Goal: Task Accomplishment & Management: Complete application form

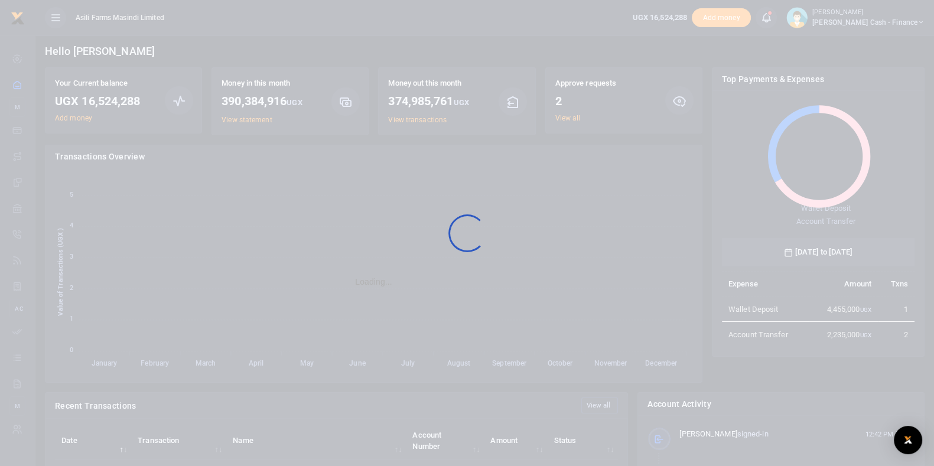
scroll to position [154, 181]
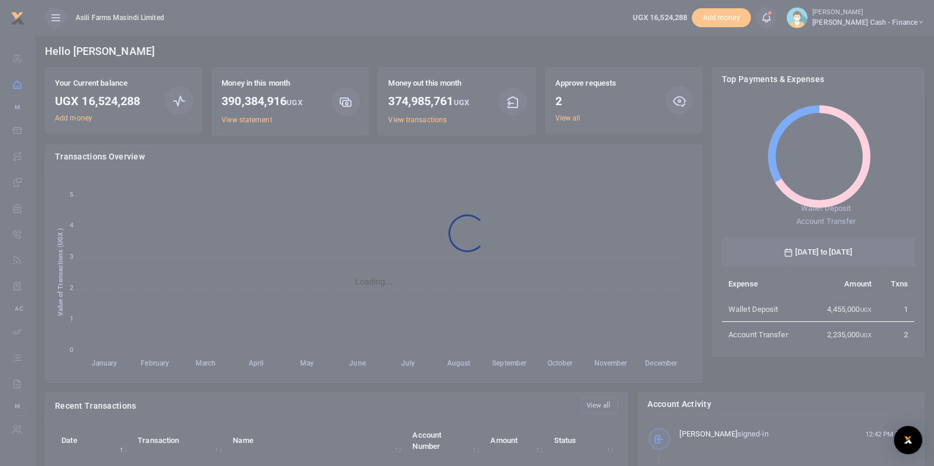
click at [573, 119] on div at bounding box center [467, 233] width 934 height 466
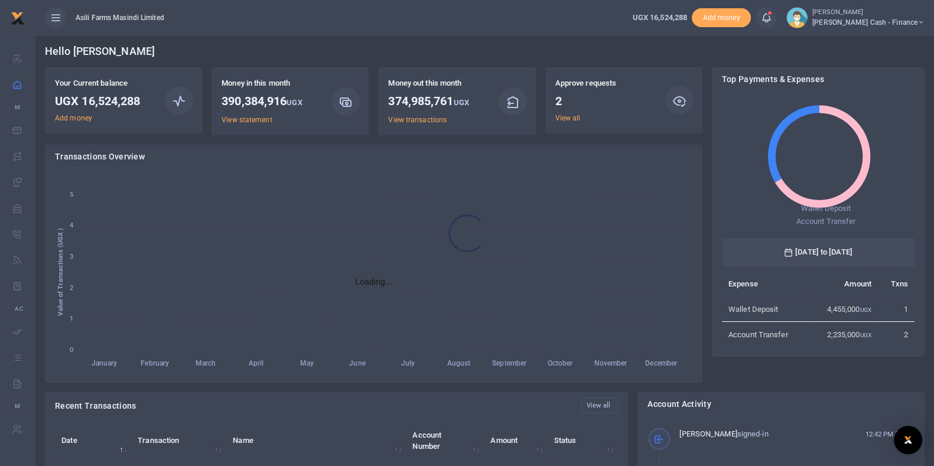
click at [573, 119] on div at bounding box center [467, 233] width 934 height 466
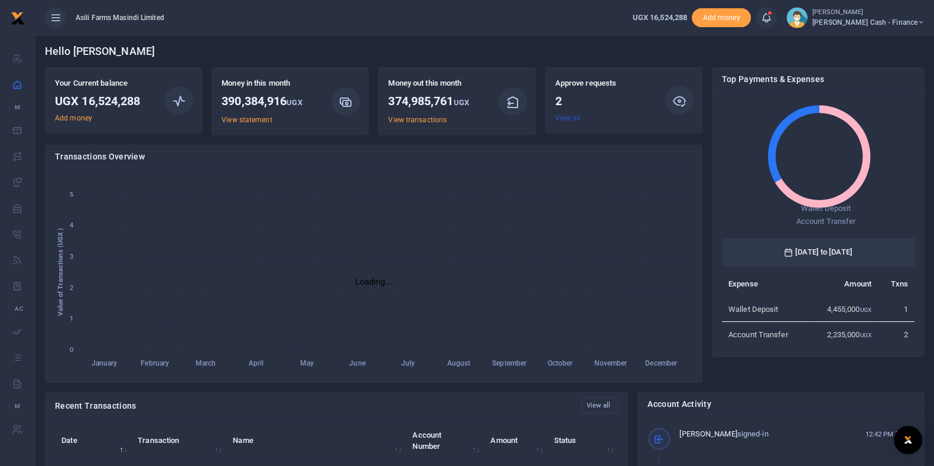
click at [573, 119] on link "View all" at bounding box center [567, 118] width 25 height 8
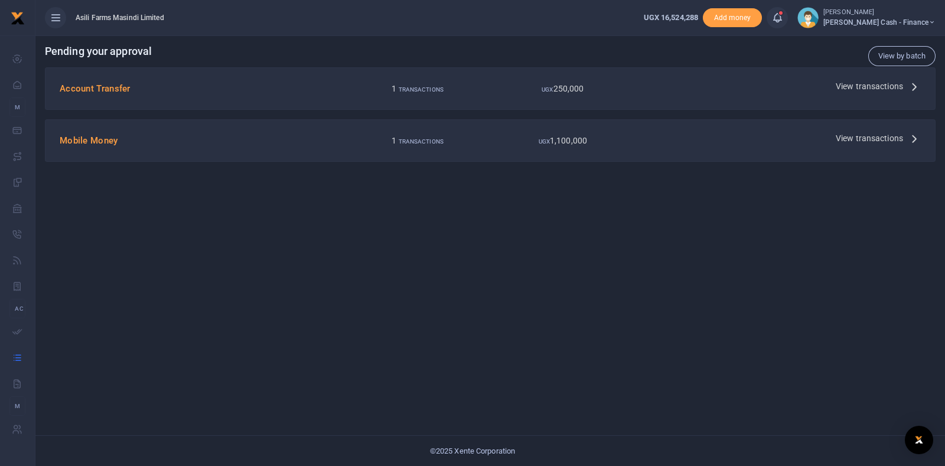
click at [98, 87] on h4 "Account Transfer" at bounding box center [200, 88] width 281 height 13
click at [866, 87] on span "View transactions" at bounding box center [869, 86] width 67 height 13
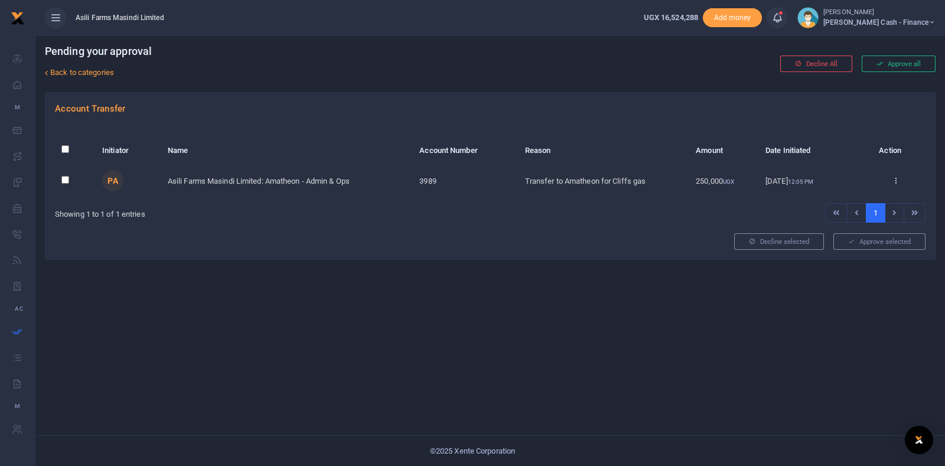
click at [64, 150] on div at bounding box center [472, 233] width 945 height 466
drag, startPoint x: 64, startPoint y: 178, endPoint x: 74, endPoint y: 184, distance: 11.4
click at [64, 179] on input "checkbox" at bounding box center [65, 180] width 8 height 8
checkbox input "true"
click at [894, 241] on button "Approve selected (1)" at bounding box center [875, 241] width 100 height 17
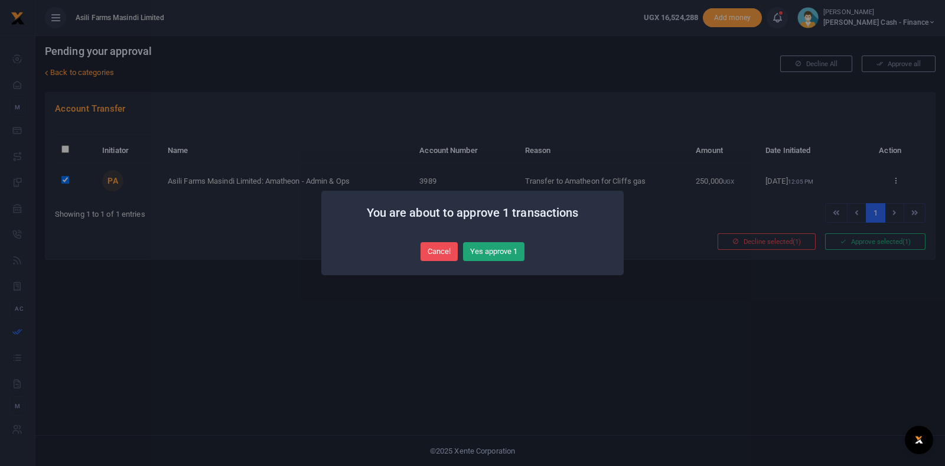
click at [484, 251] on button "Yes approve 1" at bounding box center [493, 251] width 61 height 19
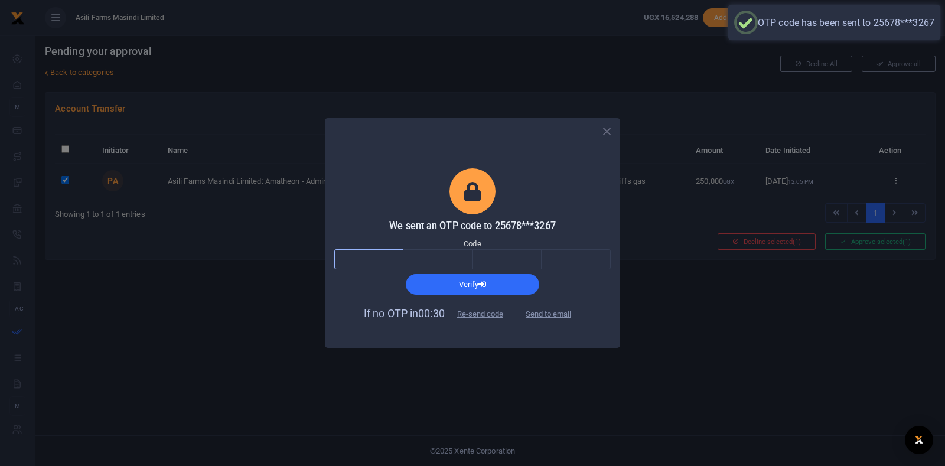
click at [374, 255] on input "text" at bounding box center [368, 259] width 69 height 20
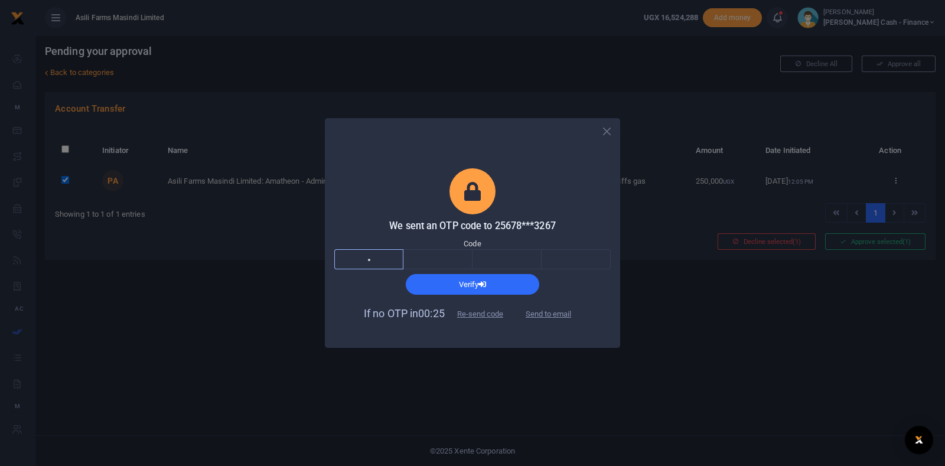
type input "9"
type input "2"
type input "0"
type input "4"
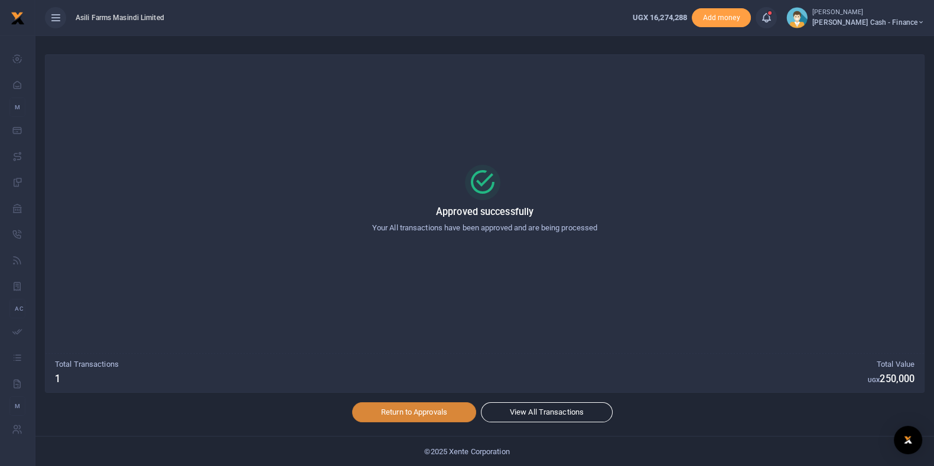
click at [402, 412] on link "Return to Approvals" at bounding box center [414, 412] width 124 height 20
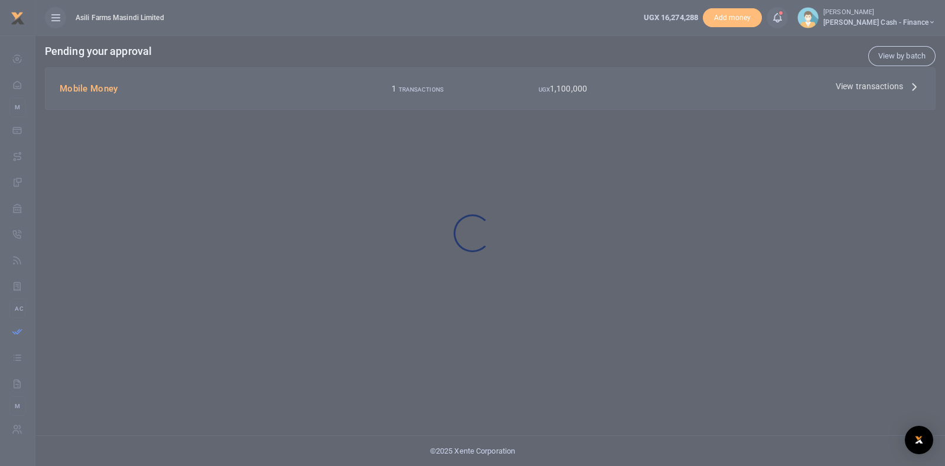
click at [878, 83] on div at bounding box center [472, 233] width 945 height 466
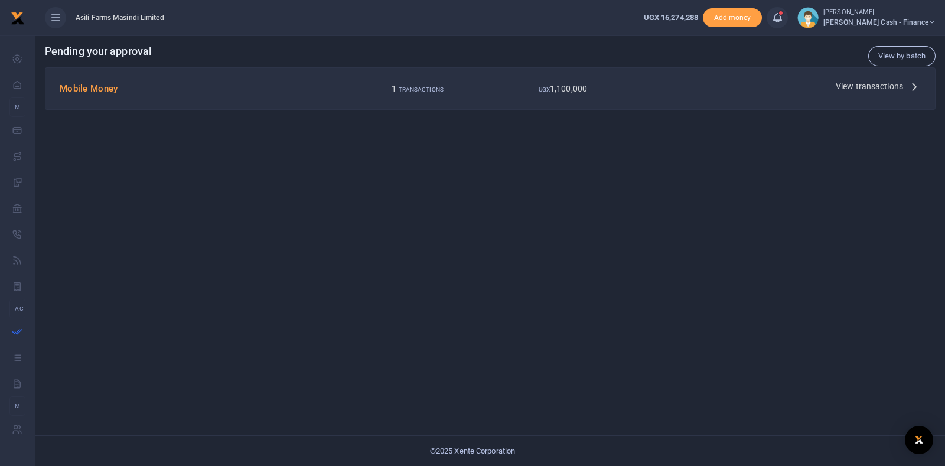
click at [879, 83] on span "View transactions" at bounding box center [869, 86] width 67 height 13
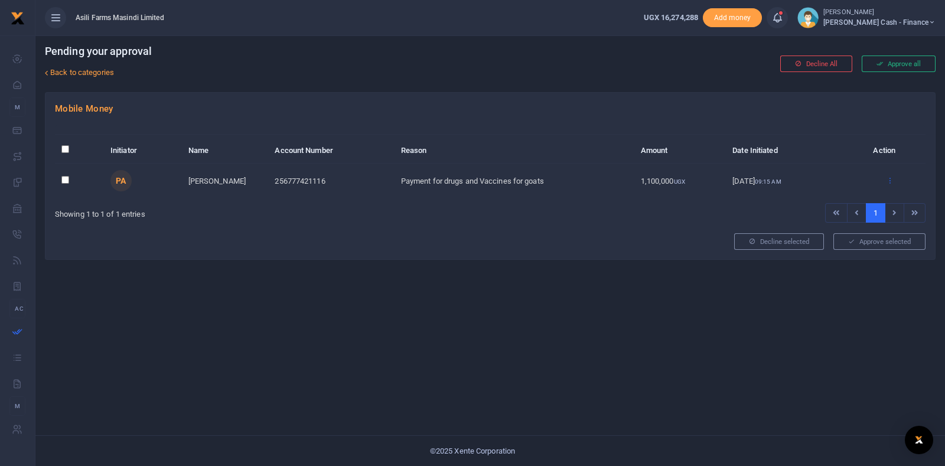
click at [889, 180] on icon at bounding box center [890, 180] width 8 height 8
click at [845, 196] on link "Approve" at bounding box center [847, 199] width 93 height 17
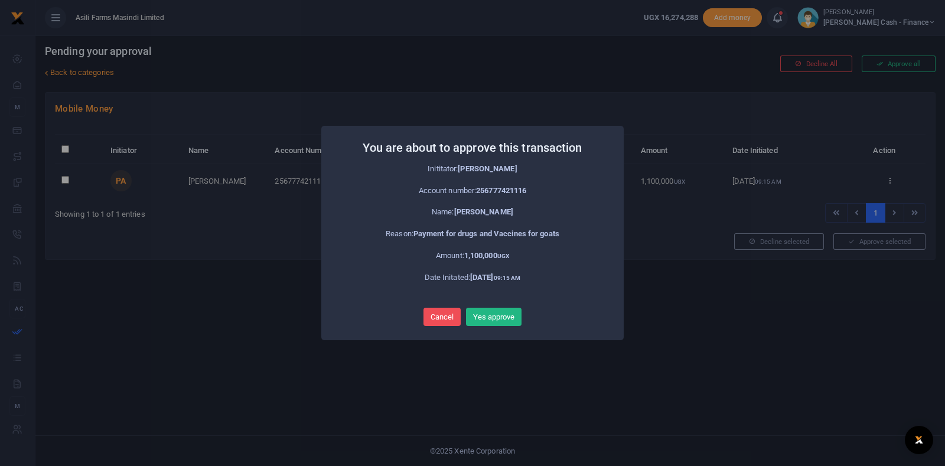
click at [491, 320] on button "Yes approve" at bounding box center [494, 317] width 56 height 19
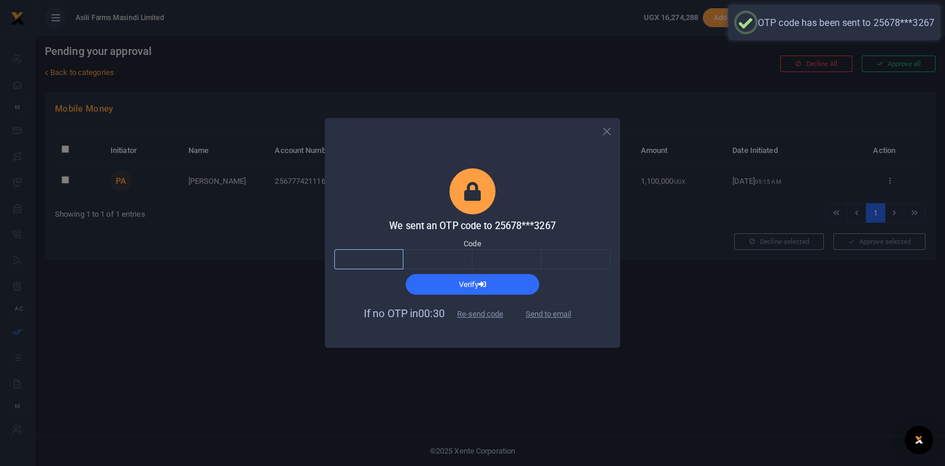
click at [383, 263] on input "text" at bounding box center [368, 259] width 69 height 20
click at [378, 260] on input "text" at bounding box center [368, 259] width 69 height 20
drag, startPoint x: 378, startPoint y: 260, endPoint x: 370, endPoint y: 267, distance: 10.9
click at [370, 267] on input "text" at bounding box center [368, 259] width 69 height 20
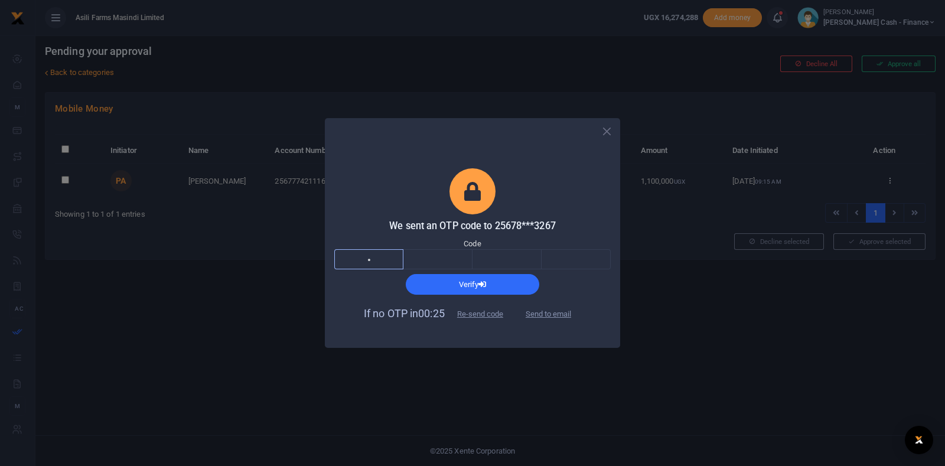
type input "1"
type input "0"
type input "9"
type input "3"
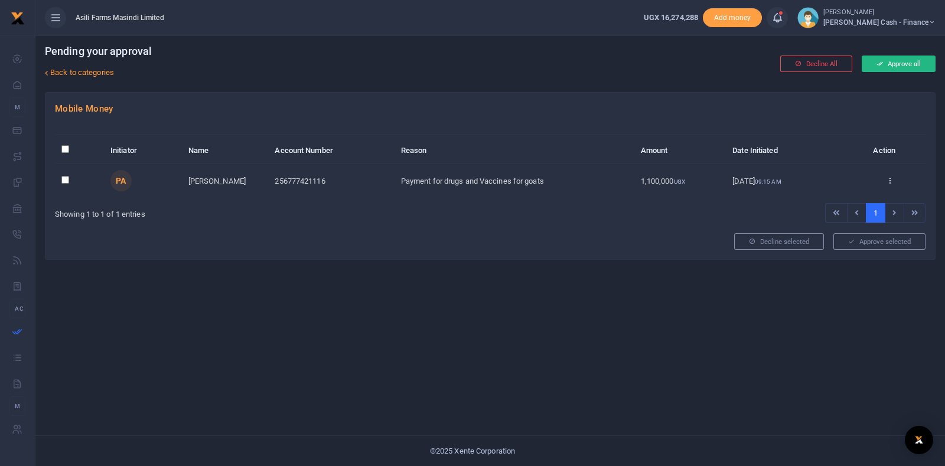
click at [872, 66] on button "Approve all" at bounding box center [899, 64] width 74 height 17
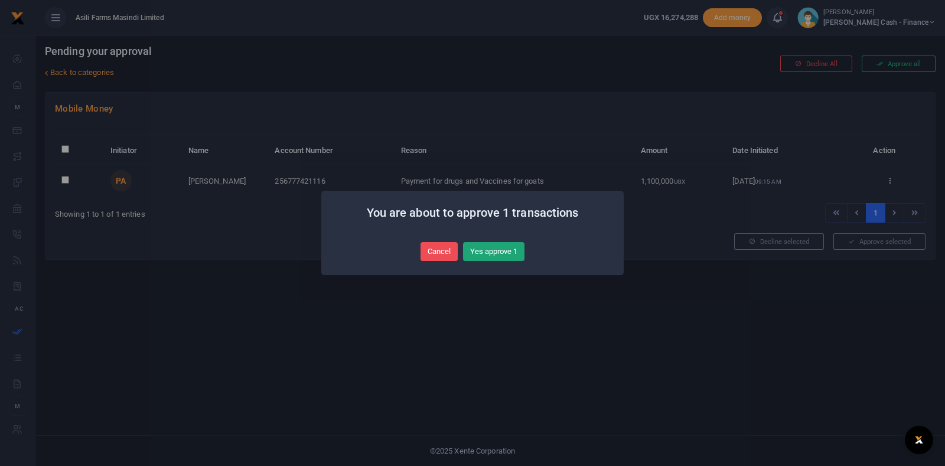
click at [482, 255] on button "Yes approve 1" at bounding box center [493, 251] width 61 height 19
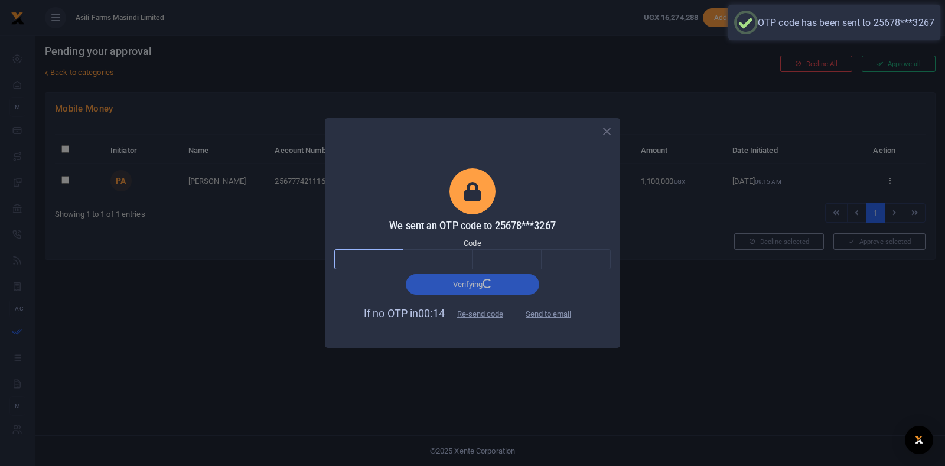
click at [381, 255] on input "text" at bounding box center [368, 259] width 69 height 20
click at [381, 259] on input "text" at bounding box center [368, 259] width 69 height 20
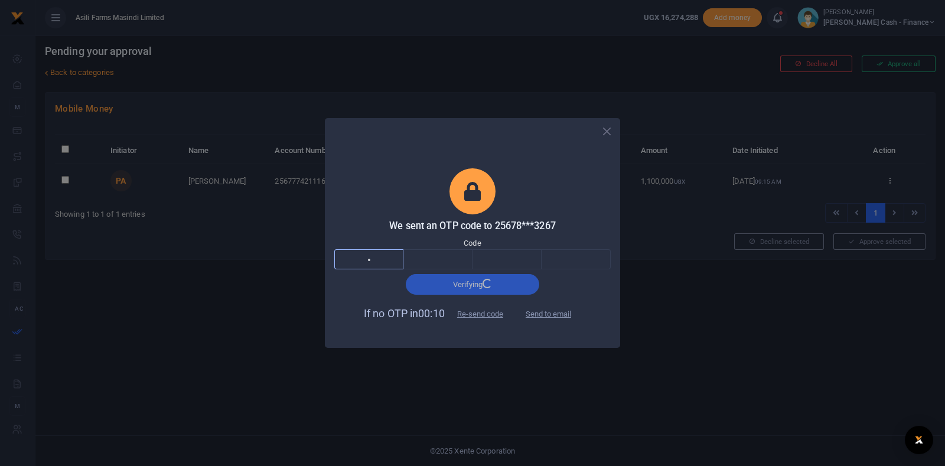
type input "4"
type input "1"
type input "5"
type input "8"
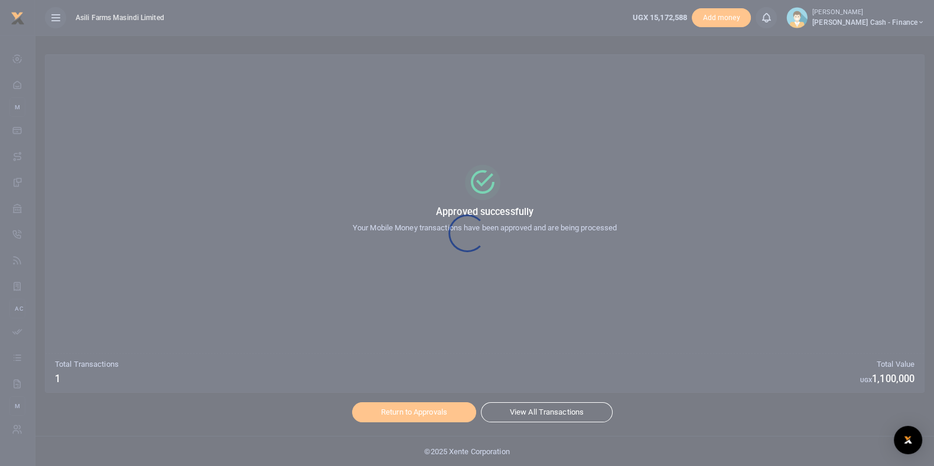
click at [425, 421] on div at bounding box center [467, 233] width 934 height 466
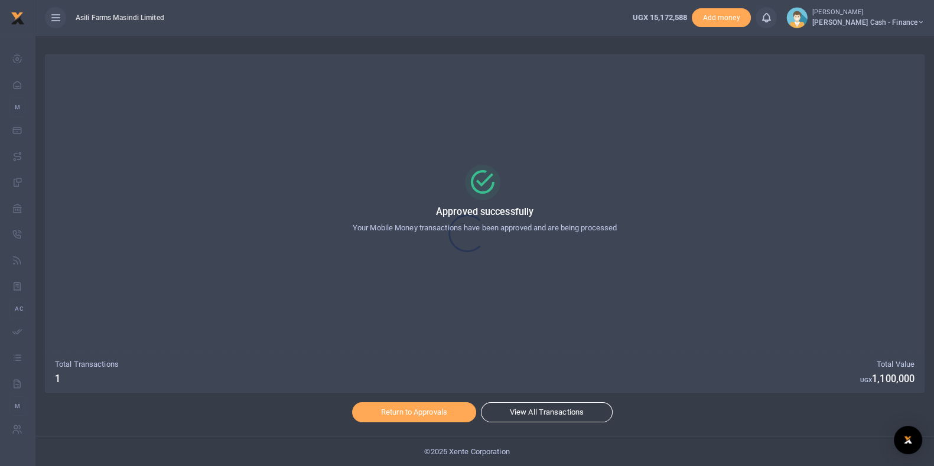
click at [431, 406] on div at bounding box center [467, 233] width 934 height 466
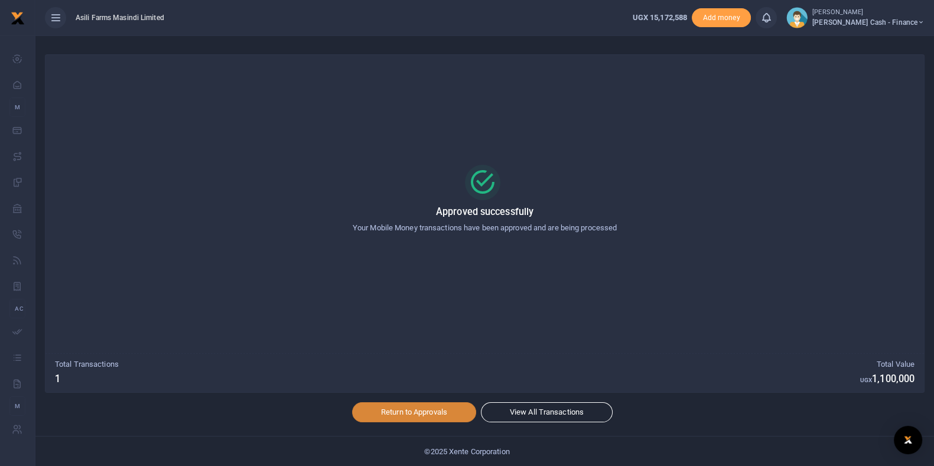
click at [428, 414] on link "Return to Approvals" at bounding box center [414, 412] width 124 height 20
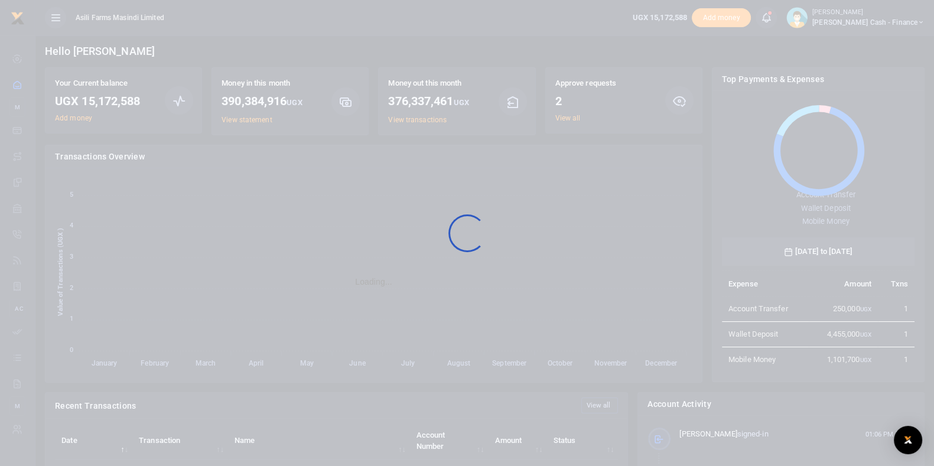
scroll to position [154, 181]
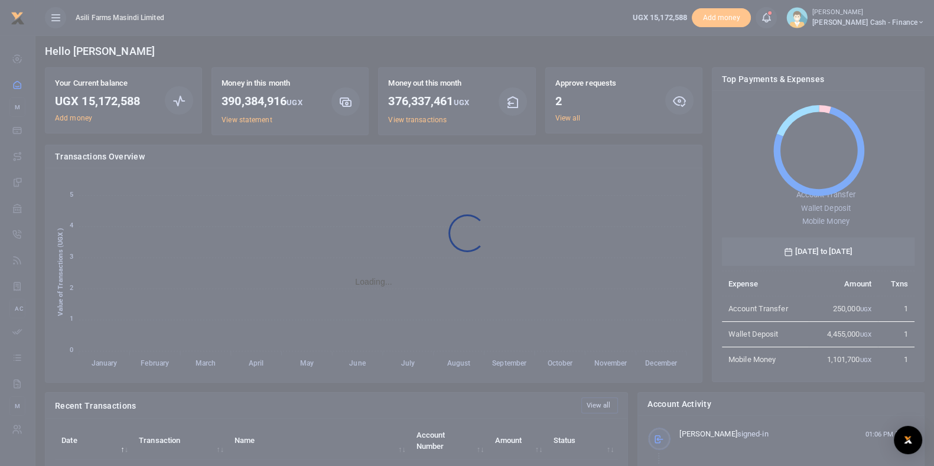
click at [571, 116] on div at bounding box center [467, 233] width 934 height 466
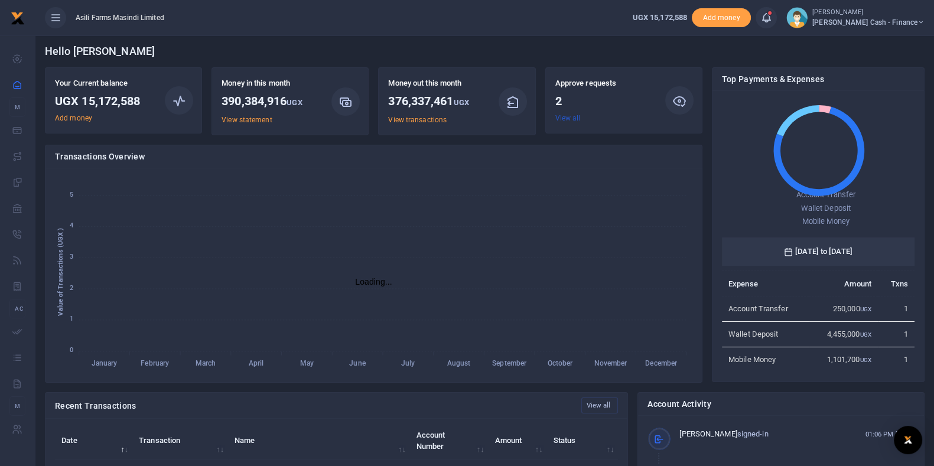
click at [572, 114] on link "View all" at bounding box center [567, 118] width 25 height 8
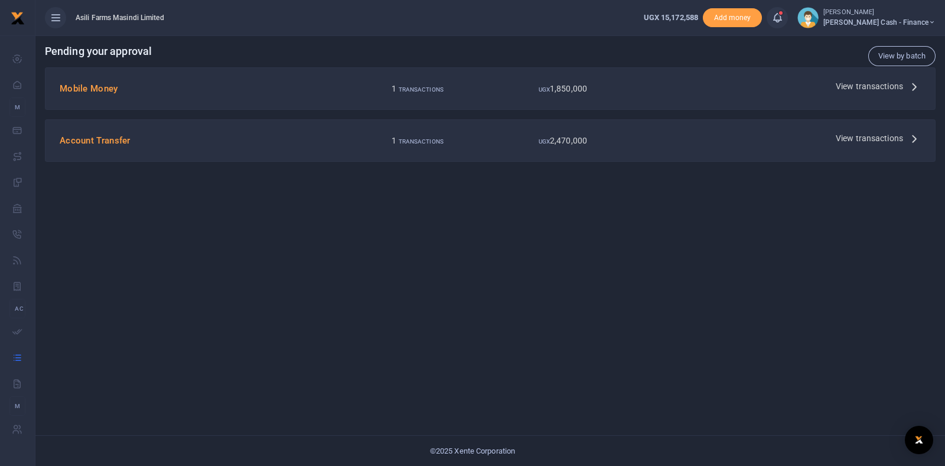
click at [858, 138] on span "View transactions" at bounding box center [869, 138] width 67 height 13
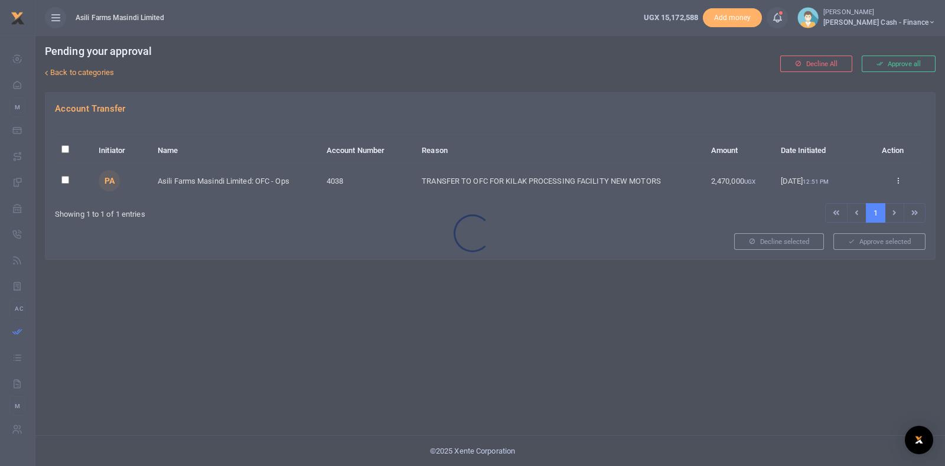
click at [897, 178] on div at bounding box center [472, 233] width 945 height 466
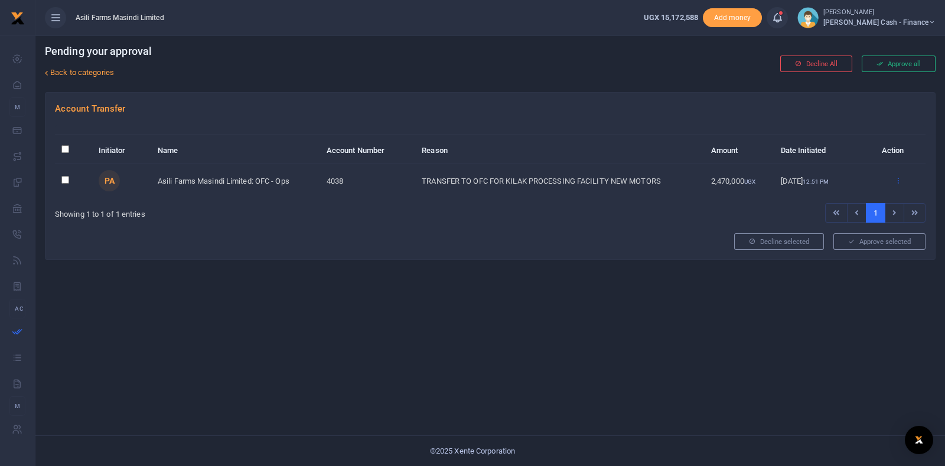
click at [898, 180] on icon at bounding box center [898, 180] width 8 height 8
click at [865, 192] on link "Approve" at bounding box center [855, 199] width 93 height 17
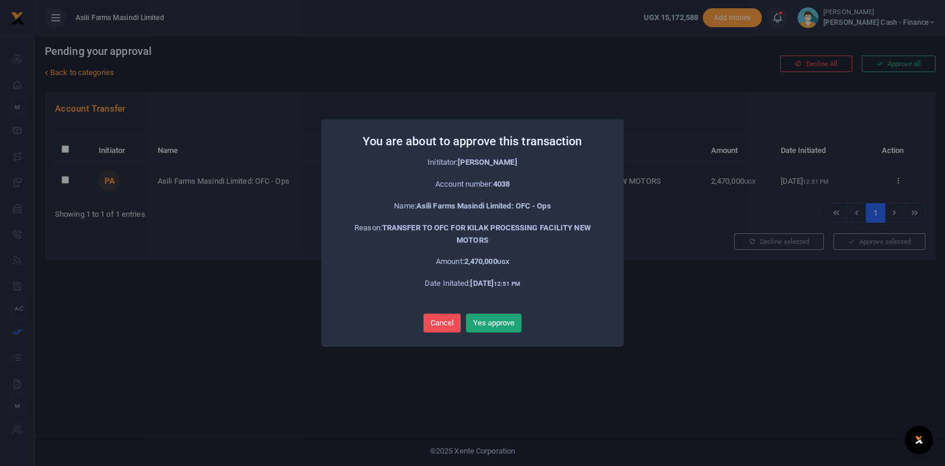
click at [499, 315] on button "Yes approve" at bounding box center [494, 323] width 56 height 19
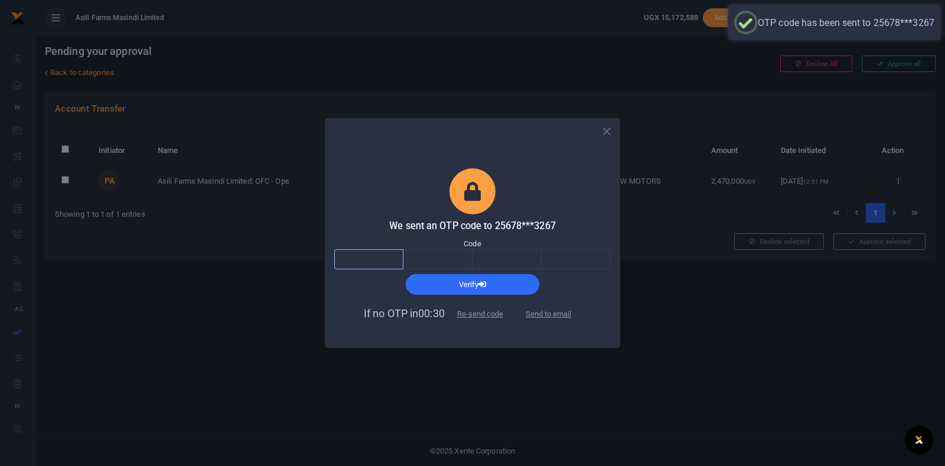
click at [363, 249] on input "text" at bounding box center [368, 259] width 69 height 20
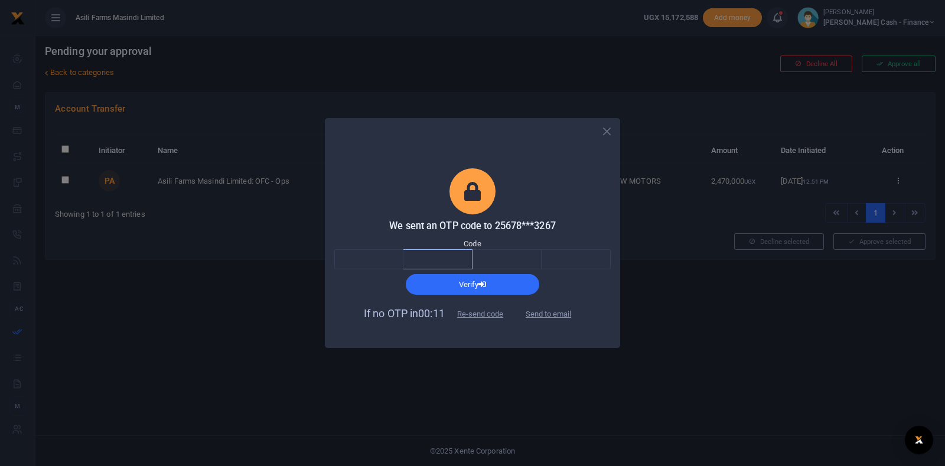
drag, startPoint x: 463, startPoint y: 263, endPoint x: 457, endPoint y: 266, distance: 6.9
click at [461, 264] on input "text" at bounding box center [438, 259] width 69 height 20
click at [390, 253] on input "text" at bounding box center [368, 259] width 69 height 20
click at [418, 257] on input "text" at bounding box center [438, 259] width 69 height 20
drag, startPoint x: 492, startPoint y: 256, endPoint x: 516, endPoint y: 270, distance: 28.1
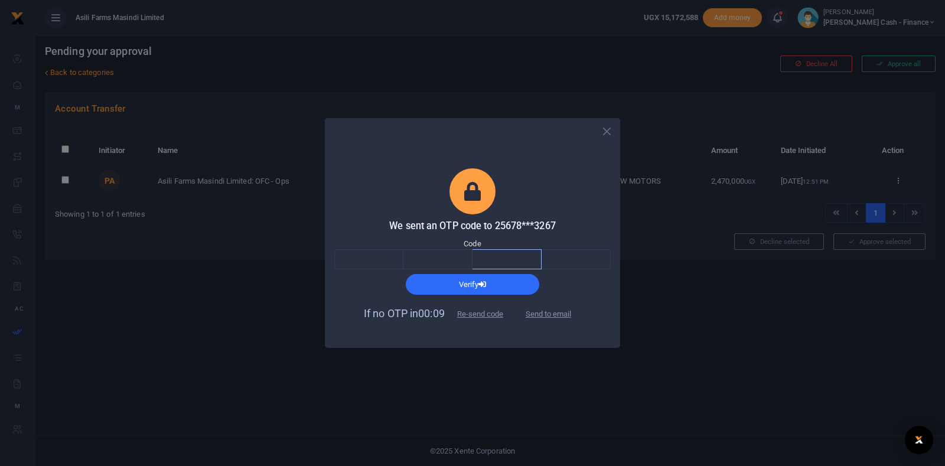
click at [493, 256] on input "text" at bounding box center [507, 259] width 69 height 20
click at [591, 255] on input "text" at bounding box center [576, 259] width 69 height 20
drag, startPoint x: 538, startPoint y: 263, endPoint x: 532, endPoint y: 262, distance: 5.9
click at [536, 262] on input "text" at bounding box center [507, 259] width 69 height 20
click at [422, 246] on div "Code" at bounding box center [472, 254] width 276 height 32
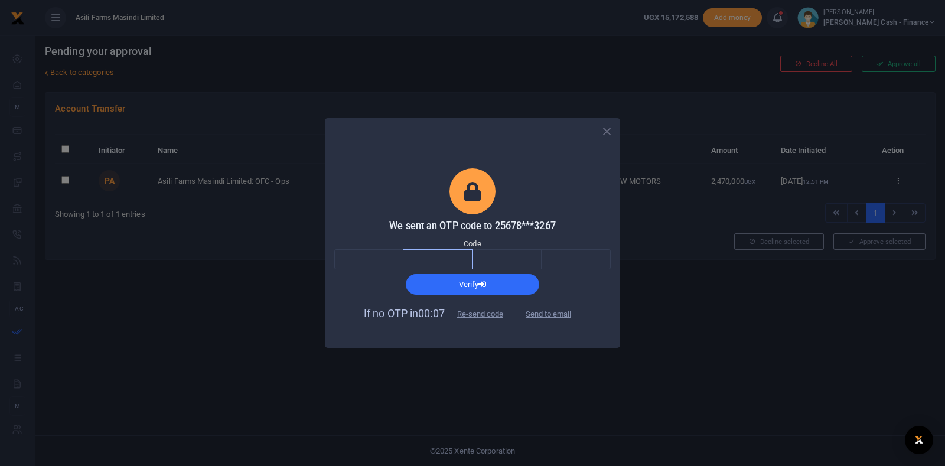
click at [417, 256] on input "text" at bounding box center [438, 259] width 69 height 20
click at [391, 263] on input "text" at bounding box center [368, 259] width 69 height 20
click at [454, 266] on input "text" at bounding box center [438, 259] width 69 height 20
click at [489, 259] on input "text" at bounding box center [507, 259] width 69 height 20
click at [554, 260] on input "text" at bounding box center [576, 259] width 69 height 20
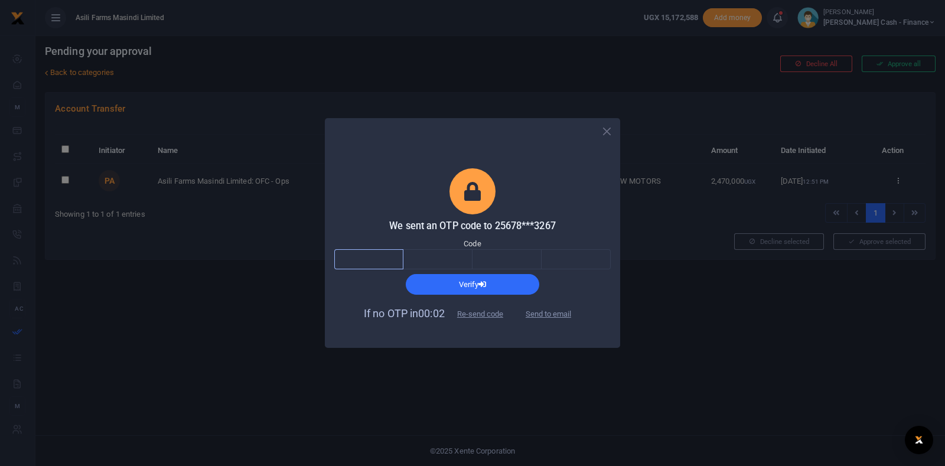
click at [377, 252] on input "text" at bounding box center [368, 259] width 69 height 20
click at [507, 261] on input "text" at bounding box center [507, 259] width 69 height 20
click at [577, 262] on input "text" at bounding box center [576, 259] width 69 height 20
click at [376, 255] on input "text" at bounding box center [368, 259] width 69 height 20
click at [429, 258] on input "text" at bounding box center [438, 259] width 69 height 20
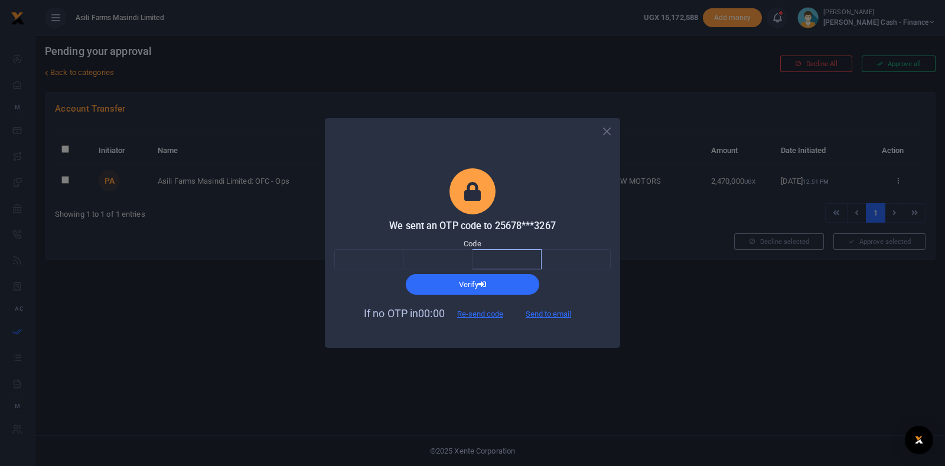
click at [531, 264] on input "text" at bounding box center [507, 259] width 69 height 20
click at [562, 308] on button "Send to email" at bounding box center [549, 314] width 66 height 20
drag, startPoint x: 395, startPoint y: 258, endPoint x: 548, endPoint y: 308, distance: 161.6
click at [393, 258] on input "text" at bounding box center [368, 259] width 69 height 20
paste input "1"
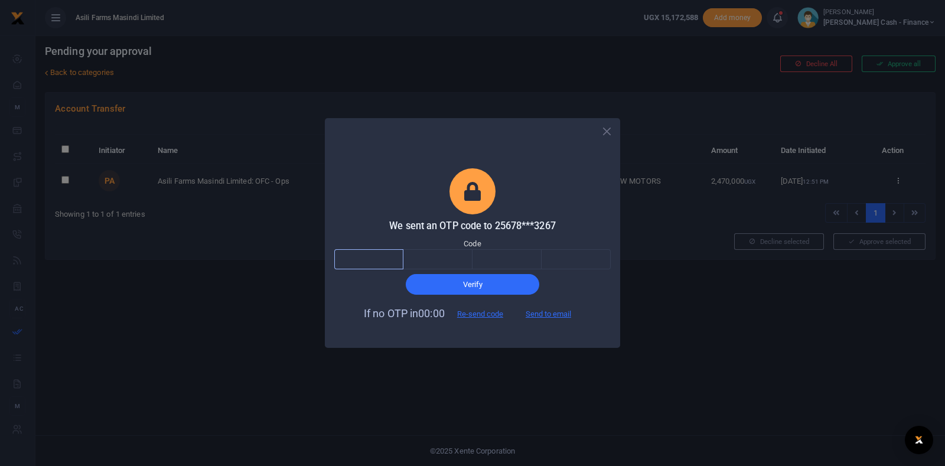
type input "1"
type input "0"
type input "4"
type input "1"
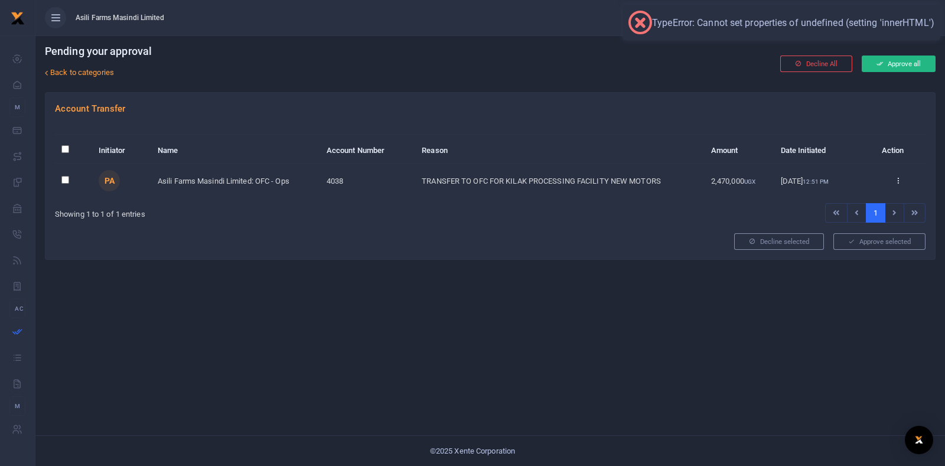
click at [886, 55] on div "Decline All Approve all" at bounding box center [790, 63] width 300 height 57
click at [885, 63] on button "Approve all" at bounding box center [899, 64] width 74 height 17
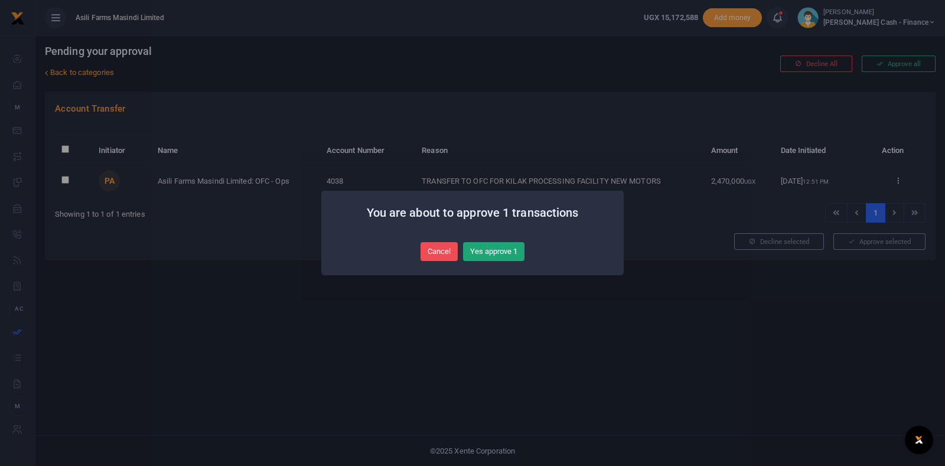
click at [495, 243] on button "Yes approve 1" at bounding box center [493, 251] width 61 height 19
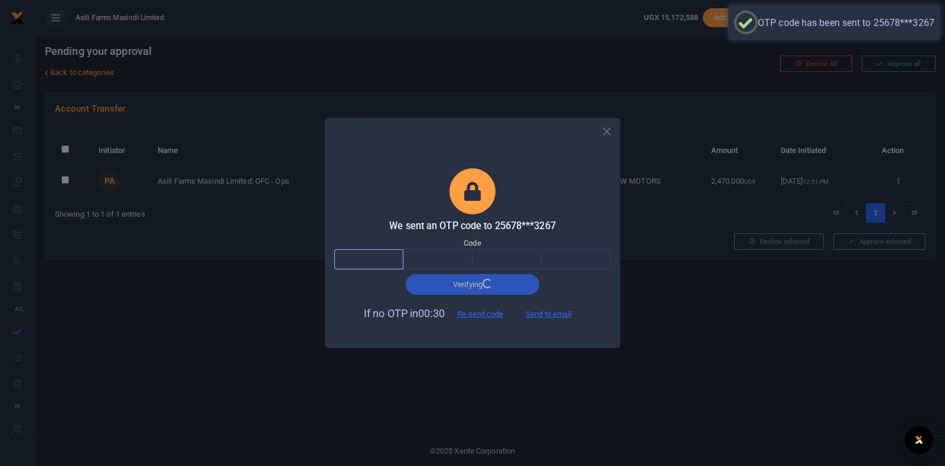
click at [389, 262] on input "text" at bounding box center [368, 259] width 69 height 20
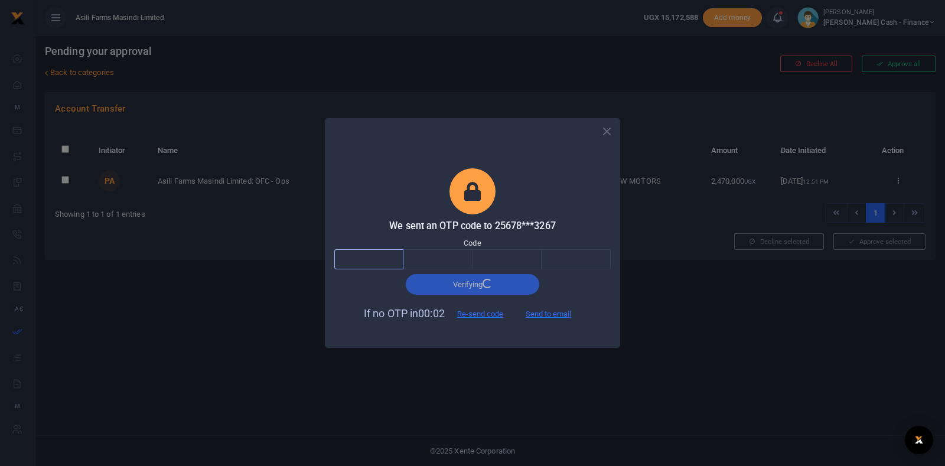
click at [393, 261] on input "text" at bounding box center [368, 259] width 69 height 20
click at [446, 264] on input "text" at bounding box center [438, 259] width 69 height 20
click at [391, 259] on input "text" at bounding box center [368, 259] width 69 height 20
drag, startPoint x: 428, startPoint y: 259, endPoint x: 453, endPoint y: 258, distance: 24.3
click at [431, 258] on input "text" at bounding box center [438, 259] width 69 height 20
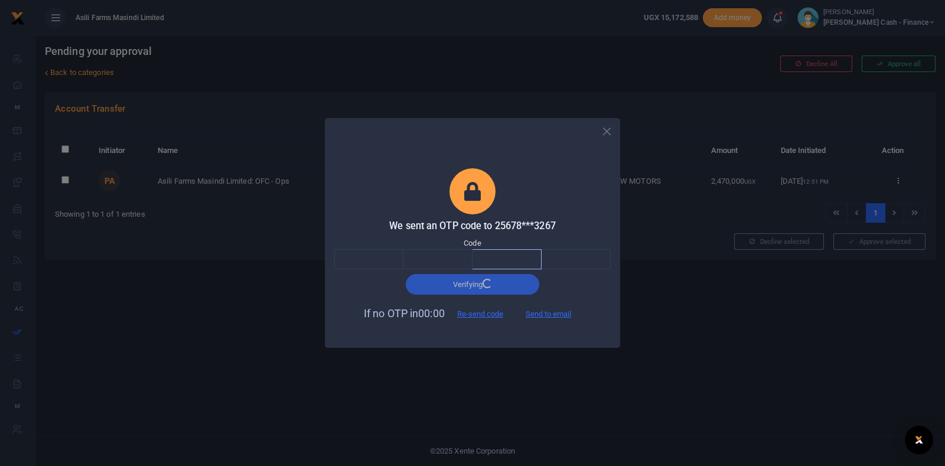
click at [497, 256] on input "text" at bounding box center [507, 259] width 69 height 20
click at [581, 262] on input "text" at bounding box center [576, 259] width 69 height 20
click at [378, 254] on input "text" at bounding box center [368, 259] width 69 height 20
type input "1"
type input "2"
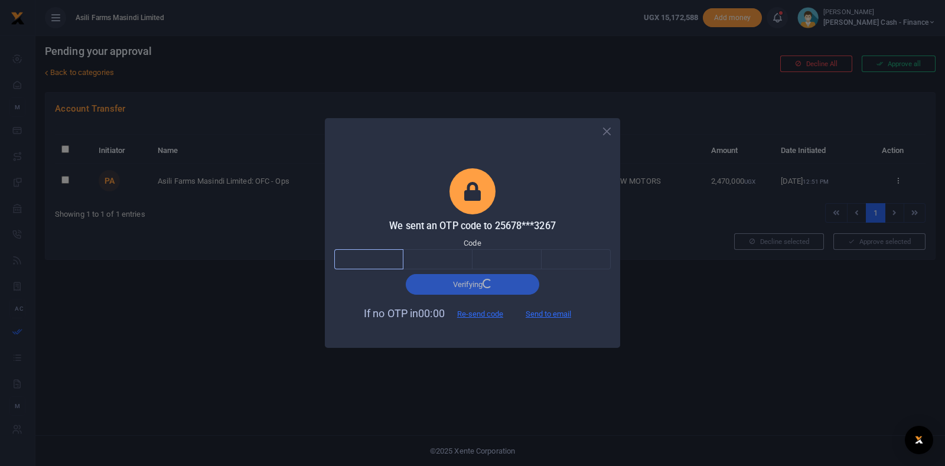
type input "1"
type input "9"
type input "3"
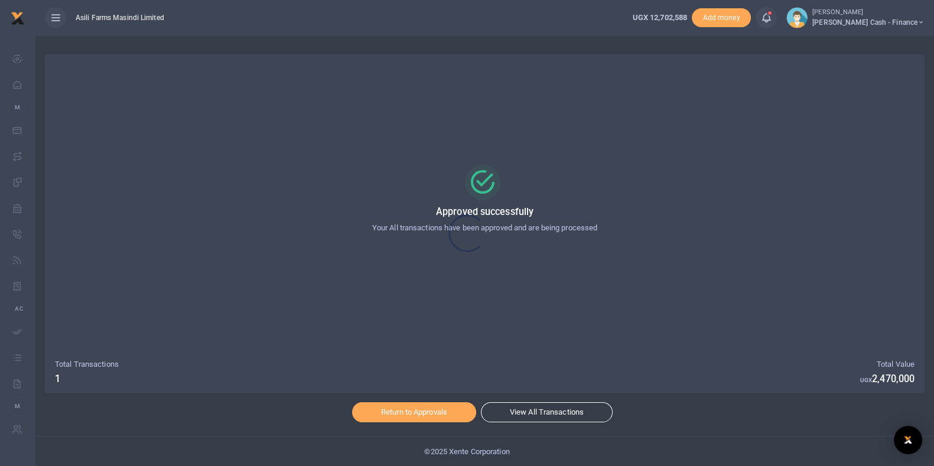
click at [414, 409] on div at bounding box center [467, 233] width 934 height 466
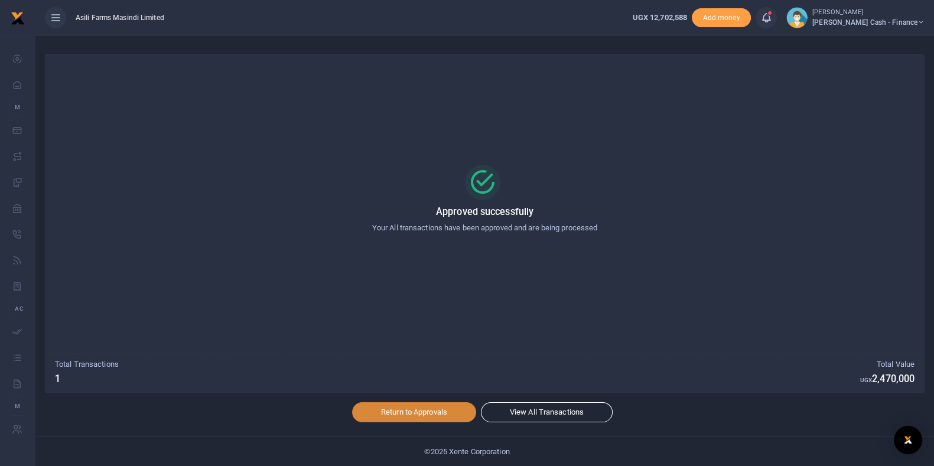
click at [417, 418] on link "Return to Approvals" at bounding box center [414, 412] width 124 height 20
click at [418, 417] on link "Return to Approvals" at bounding box center [414, 412] width 124 height 20
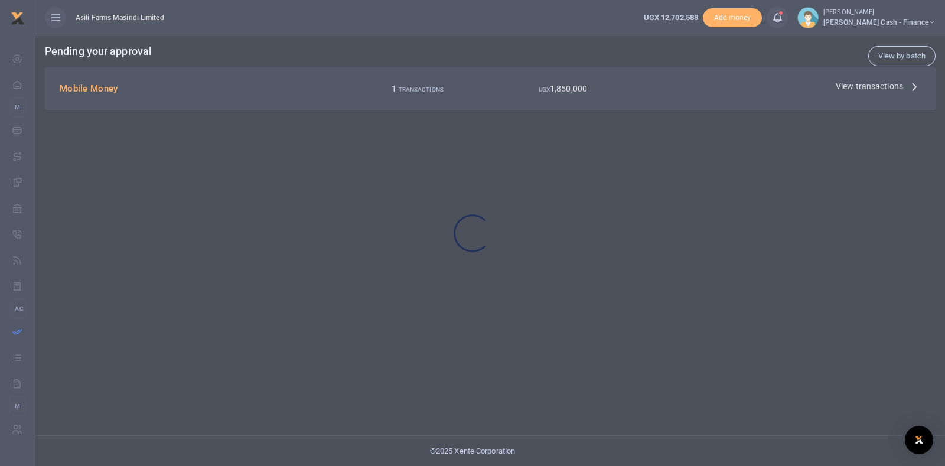
click at [904, 86] on div at bounding box center [472, 233] width 945 height 466
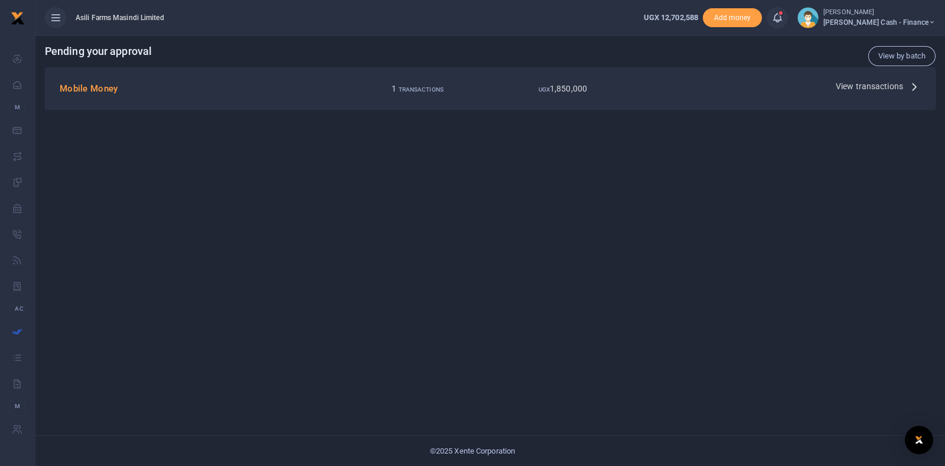
click at [913, 84] on icon at bounding box center [914, 86] width 13 height 13
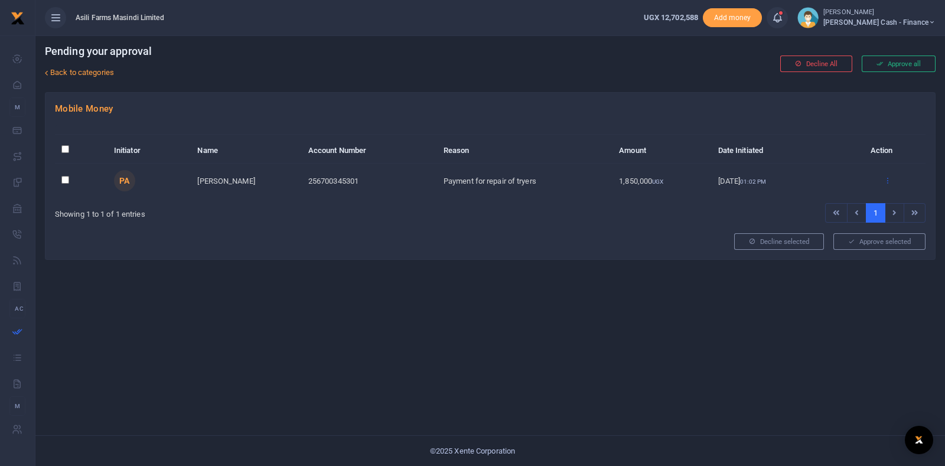
click at [889, 178] on icon at bounding box center [888, 180] width 8 height 8
click at [850, 222] on link "Decline" at bounding box center [844, 226] width 93 height 17
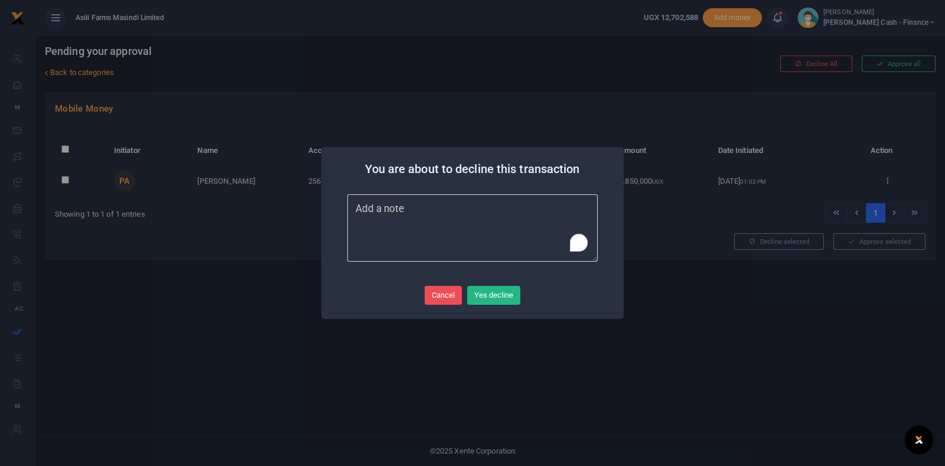
click at [480, 235] on textarea "To enrich screen reader interactions, please activate Accessibility in Grammarl…" at bounding box center [472, 227] width 250 height 67
type textarea "c"
type textarea "xxx"
click at [514, 294] on button "Yes decline" at bounding box center [493, 295] width 53 height 19
